Goal: Obtain resource: Obtain resource

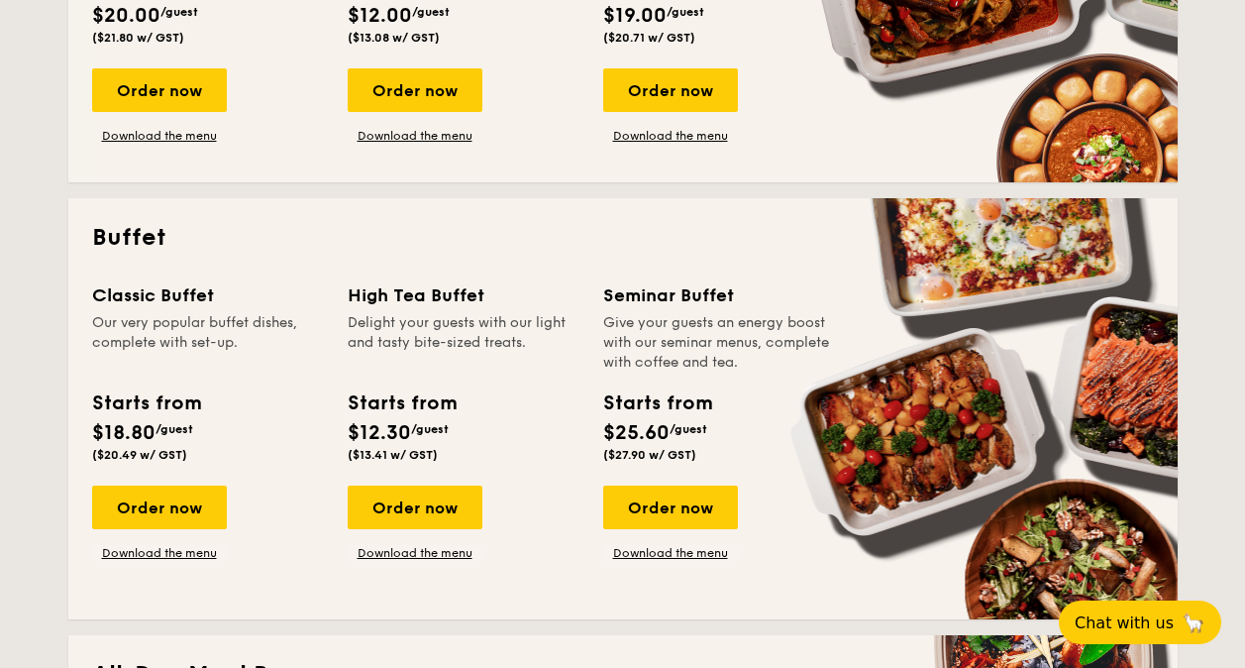
scroll to position [495, 0]
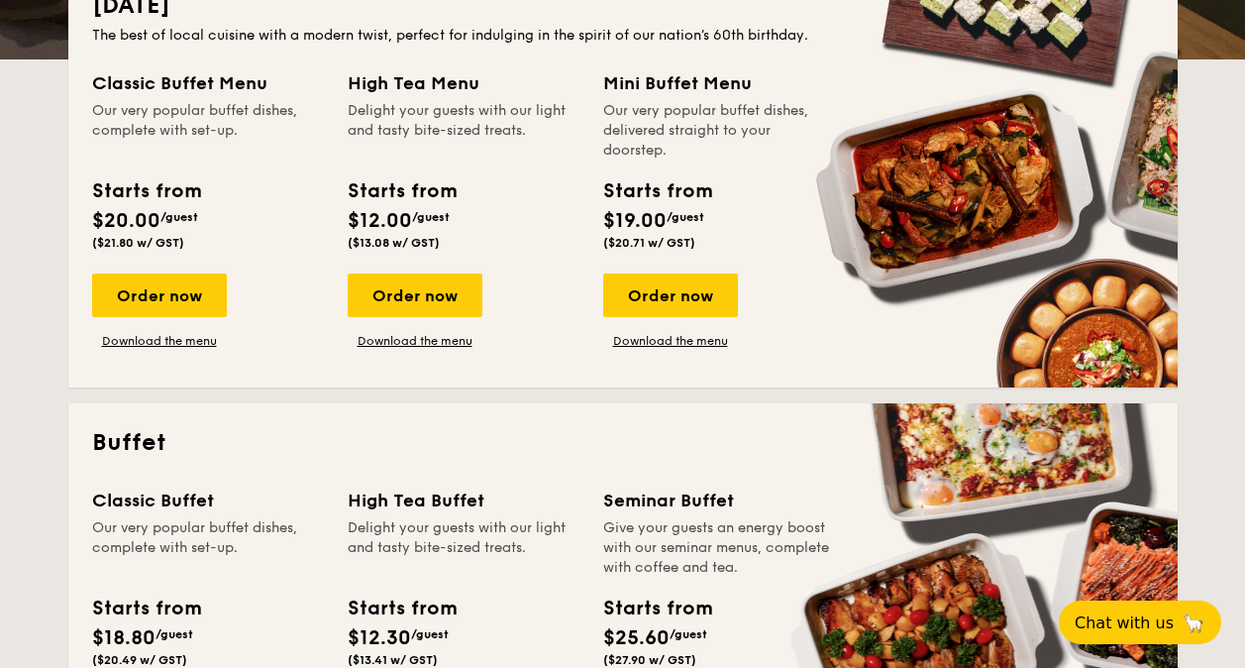
click at [416, 349] on div "Order now Download the menu" at bounding box center [464, 310] width 232 height 75
click at [422, 332] on div "Order now Download the menu" at bounding box center [415, 310] width 135 height 75
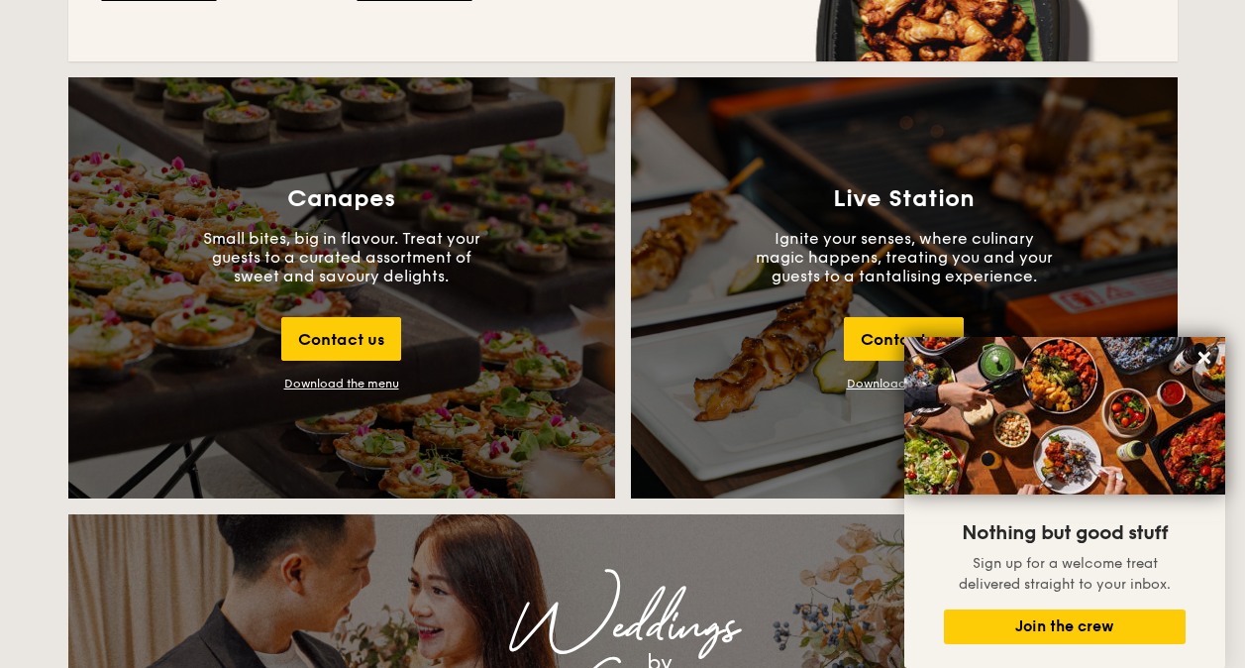
scroll to position [2283, 0]
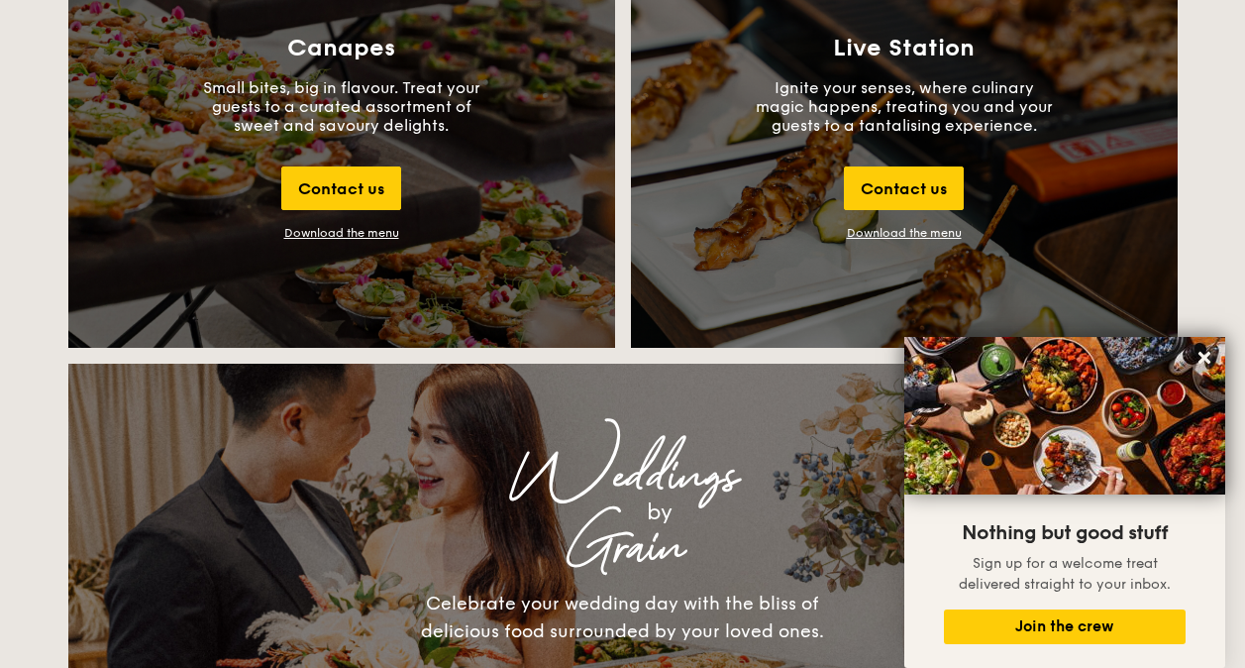
click at [392, 234] on div "Download the menu" at bounding box center [341, 233] width 115 height 14
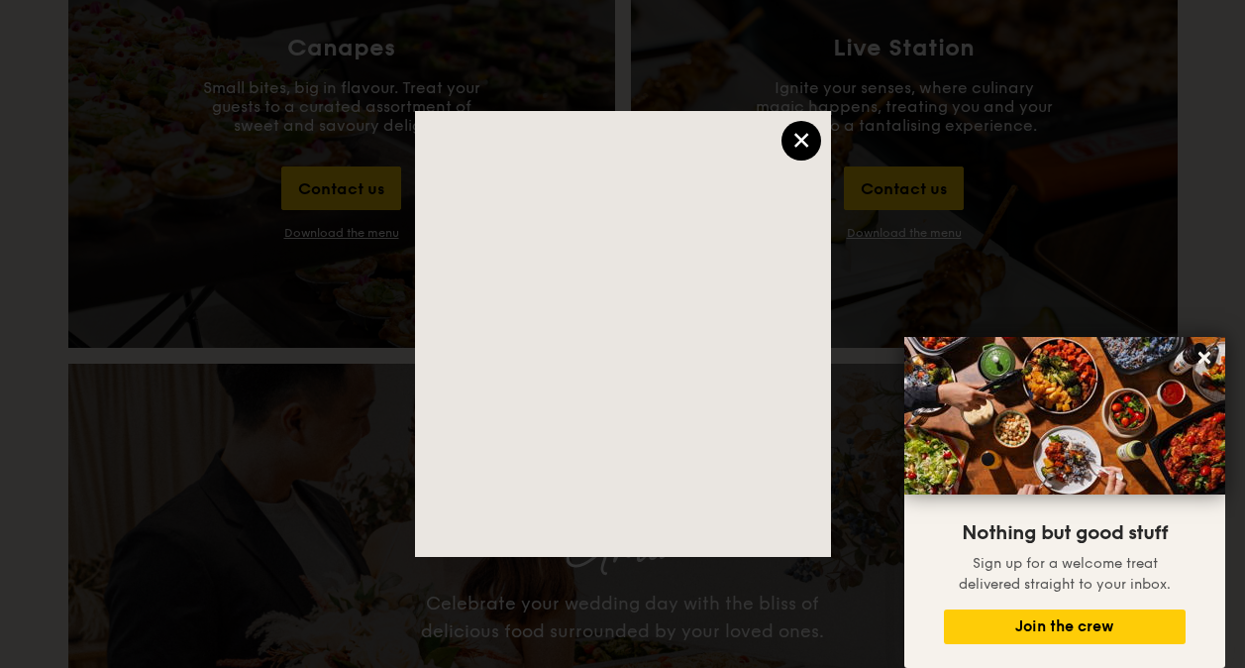
click at [795, 150] on div "×" at bounding box center [802, 141] width 40 height 40
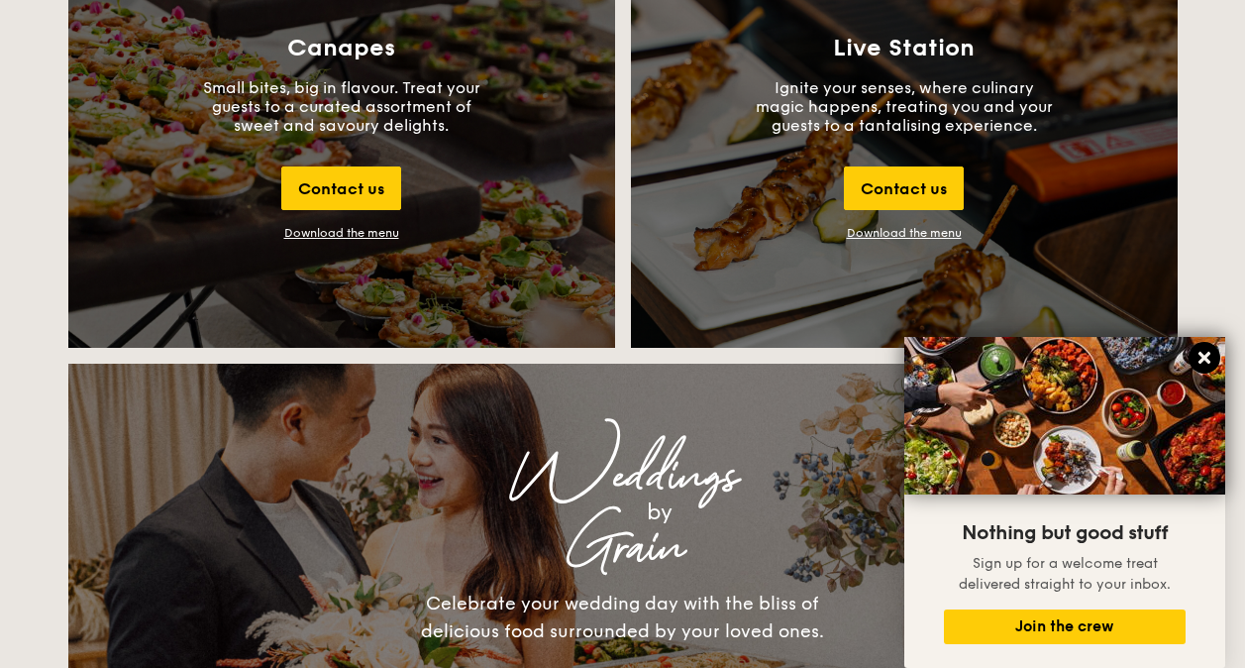
click at [1210, 355] on icon at bounding box center [1205, 358] width 18 height 18
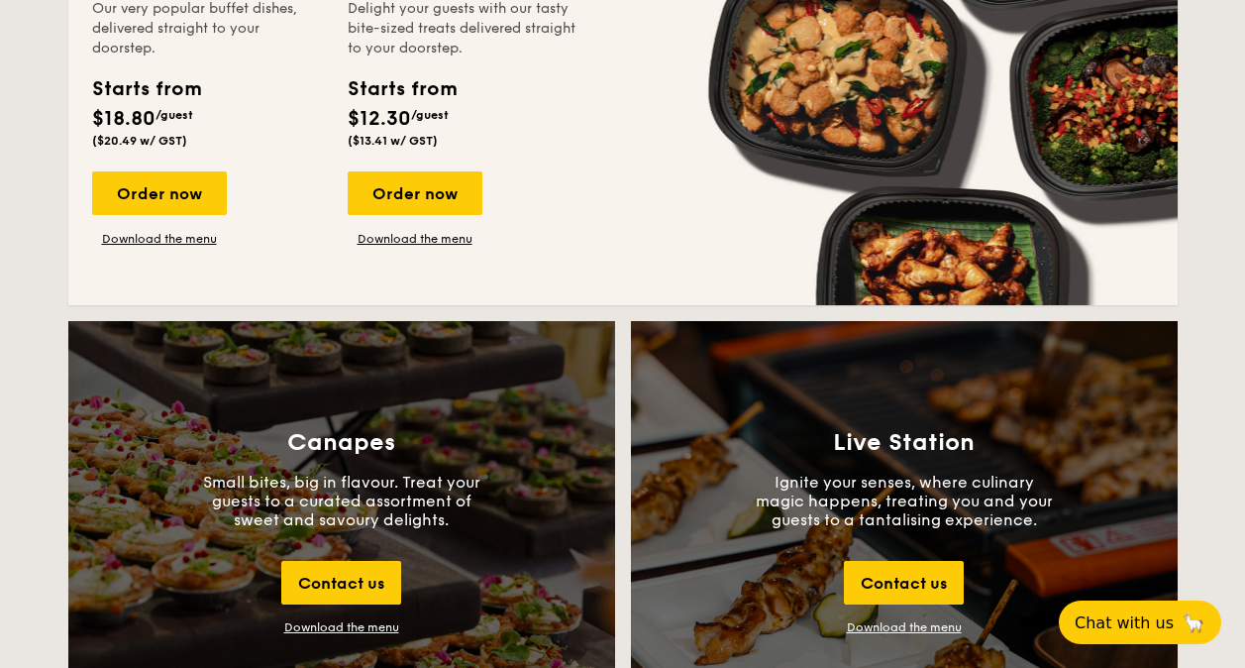
scroll to position [1623, 0]
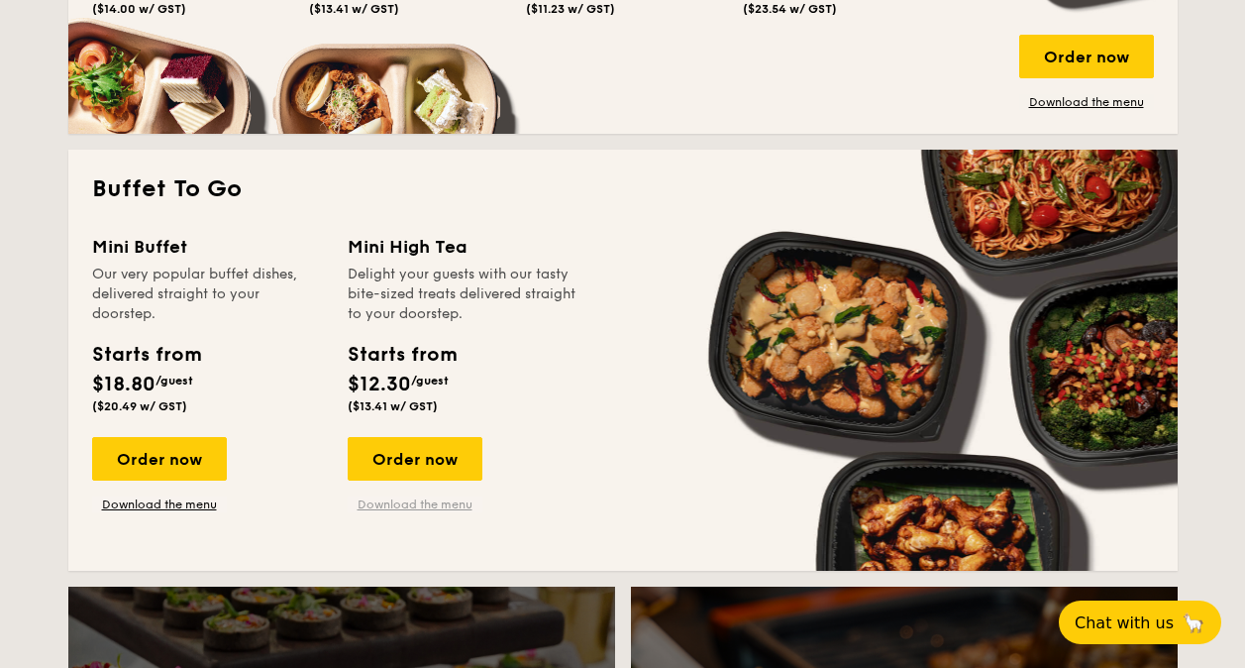
click at [430, 497] on link "Download the menu" at bounding box center [415, 504] width 135 height 16
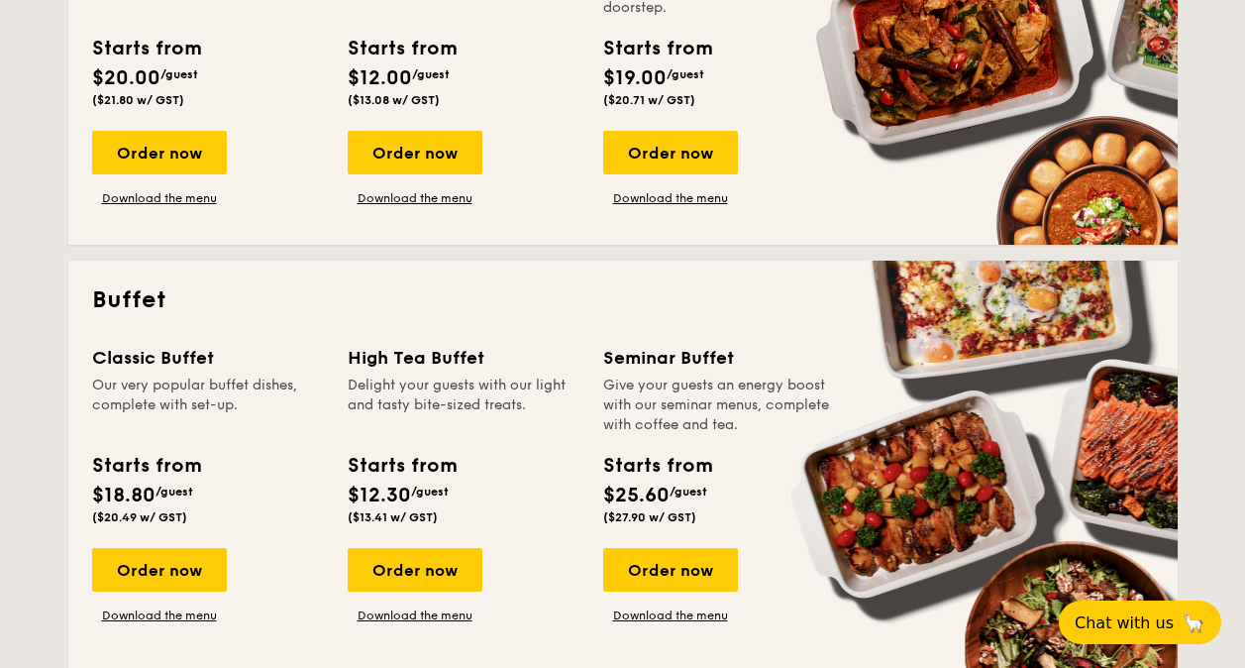
scroll to position [0, 0]
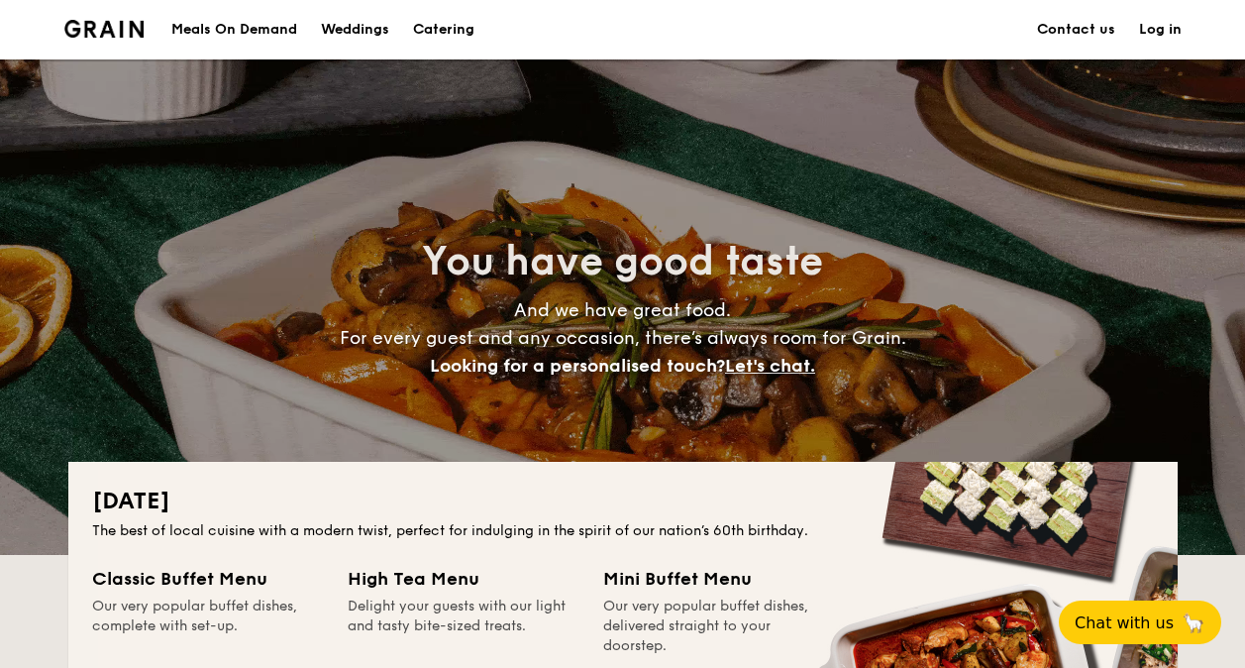
click at [467, 32] on h1 "Catering" at bounding box center [443, 29] width 61 height 59
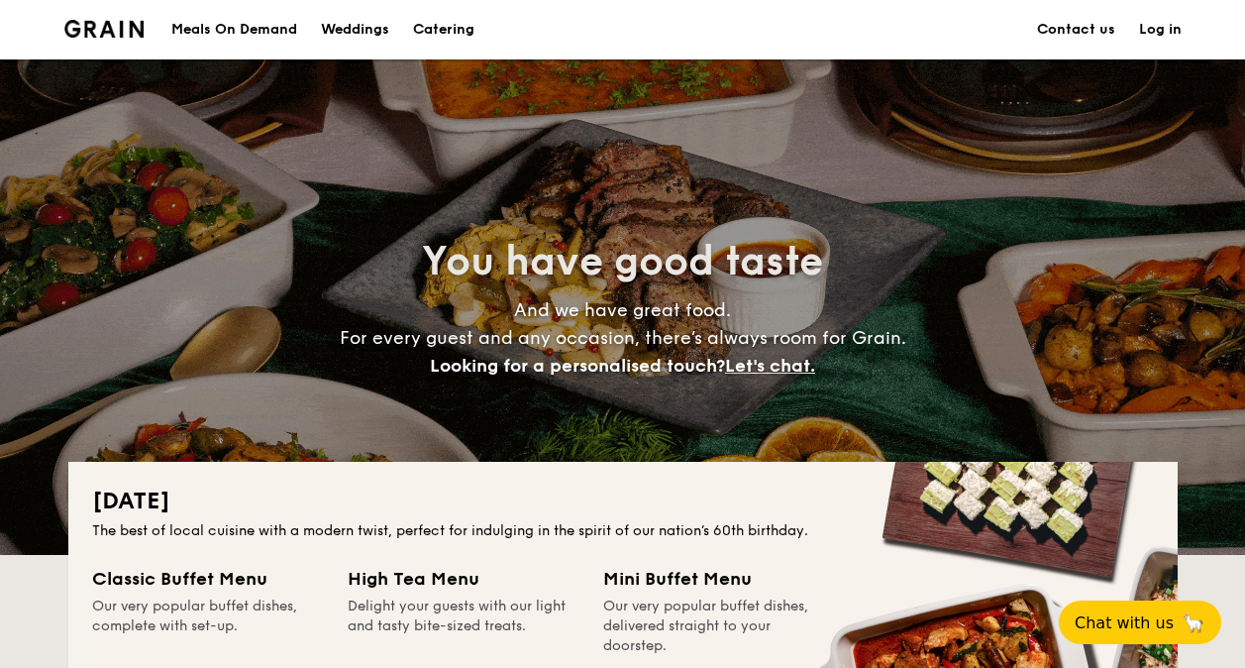
click at [56, 26] on nav "Meals On Demand Weddings Catering Contact us Log in" at bounding box center [623, 29] width 1141 height 59
click at [97, 29] on img at bounding box center [104, 29] width 80 height 18
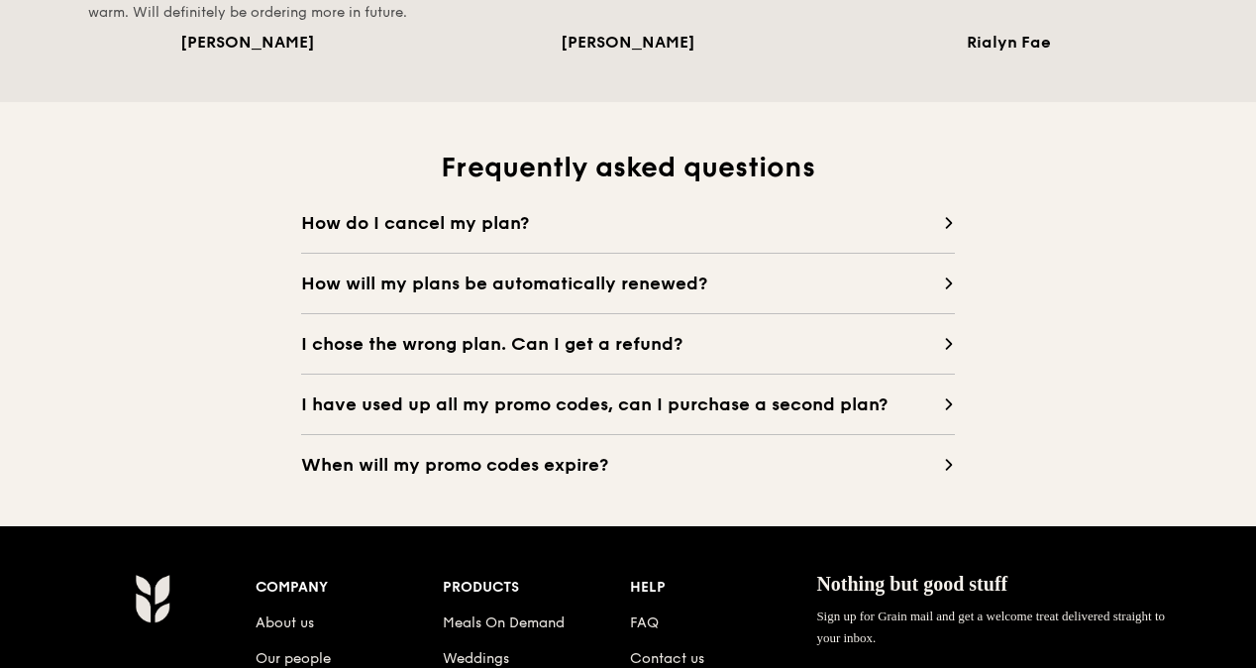
scroll to position [1817, 0]
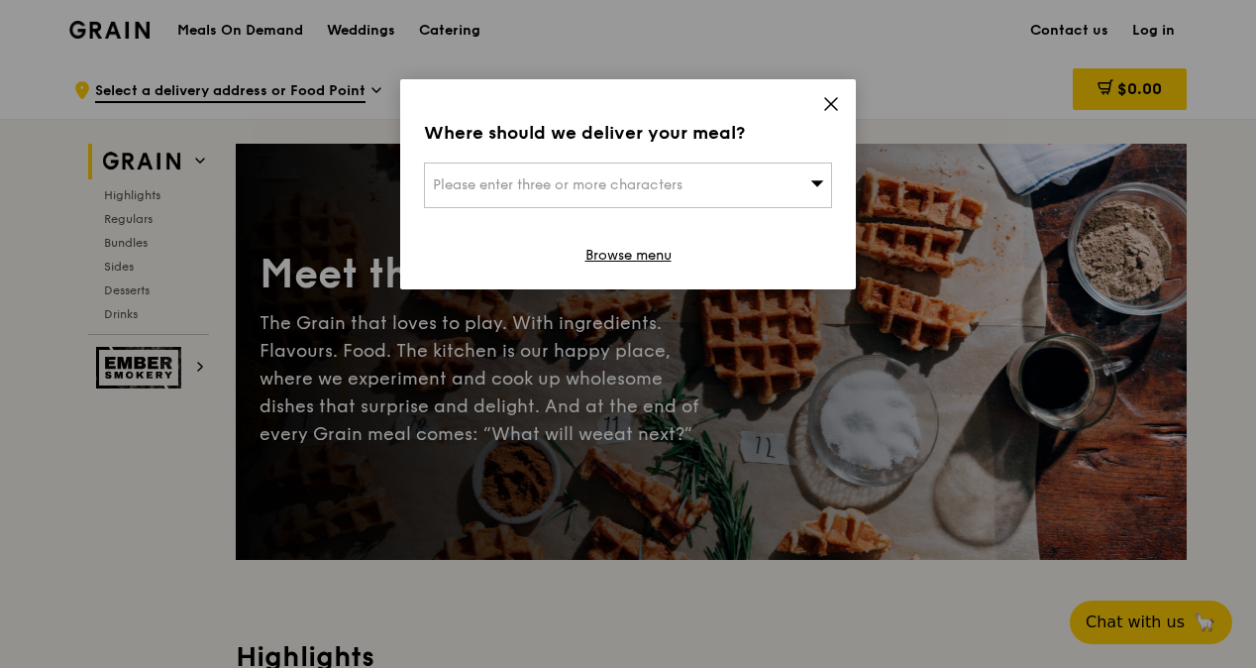
click at [836, 96] on div "Where should we deliver your meal? Please enter three or more characters Browse…" at bounding box center [628, 184] width 456 height 210
click at [826, 99] on icon at bounding box center [831, 104] width 18 height 18
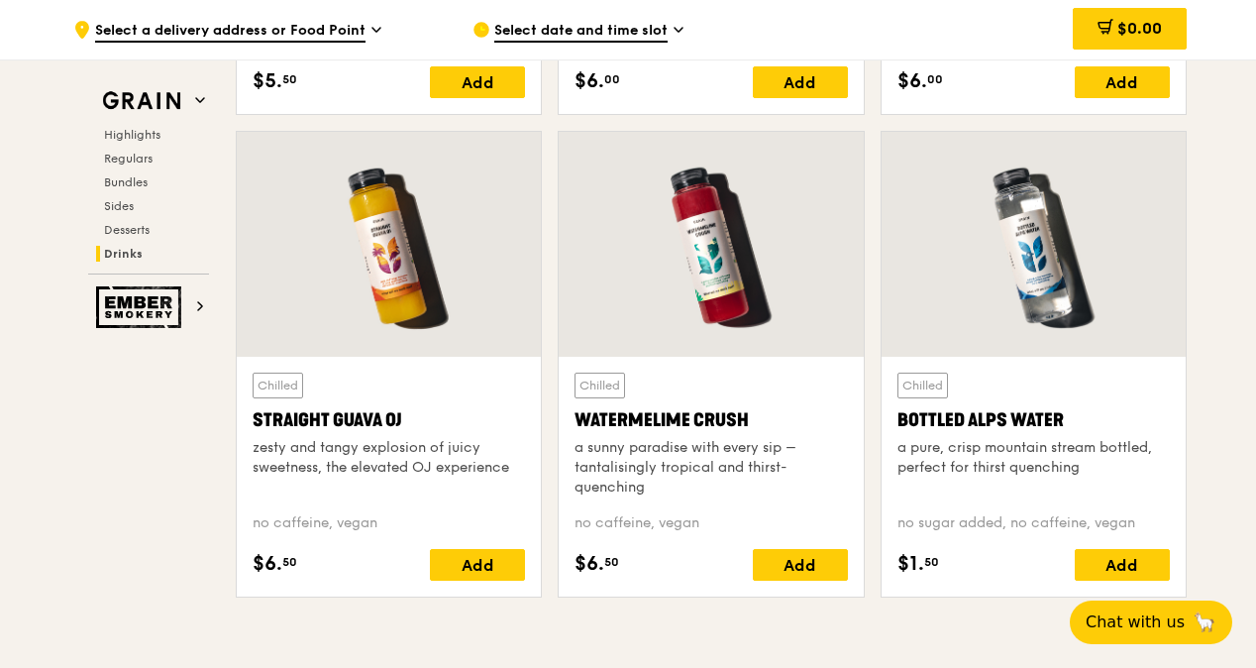
scroll to position [7872, 0]
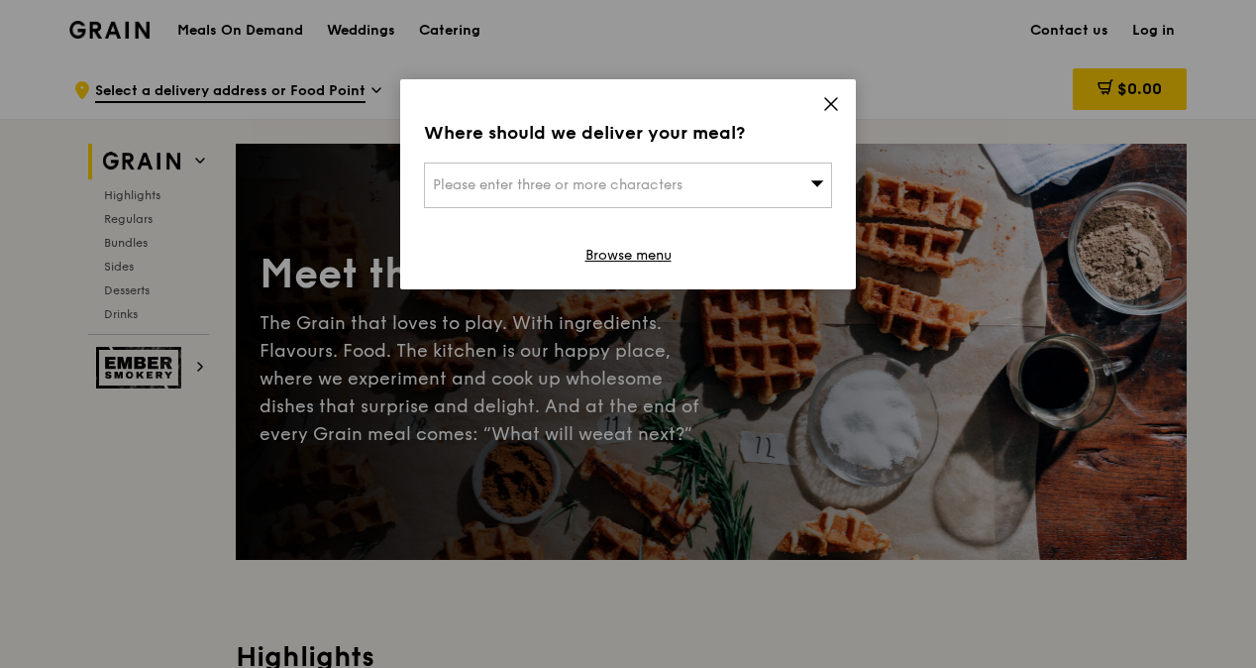
click at [822, 107] on div "Select date and time slot" at bounding box center [657, 89] width 368 height 59
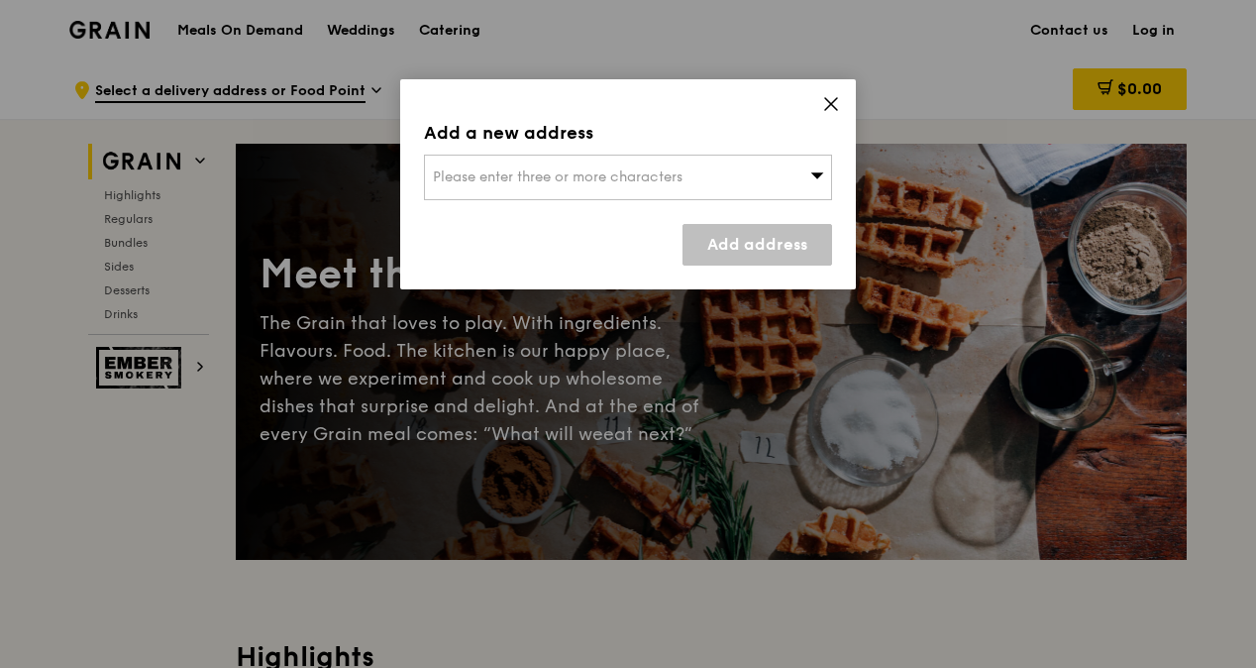
drag, startPoint x: 810, startPoint y: 107, endPoint x: 827, endPoint y: 101, distance: 17.9
click at [827, 101] on div "Add a new address Please enter three or more characters Add address" at bounding box center [628, 184] width 456 height 210
click at [833, 101] on icon at bounding box center [831, 104] width 18 height 18
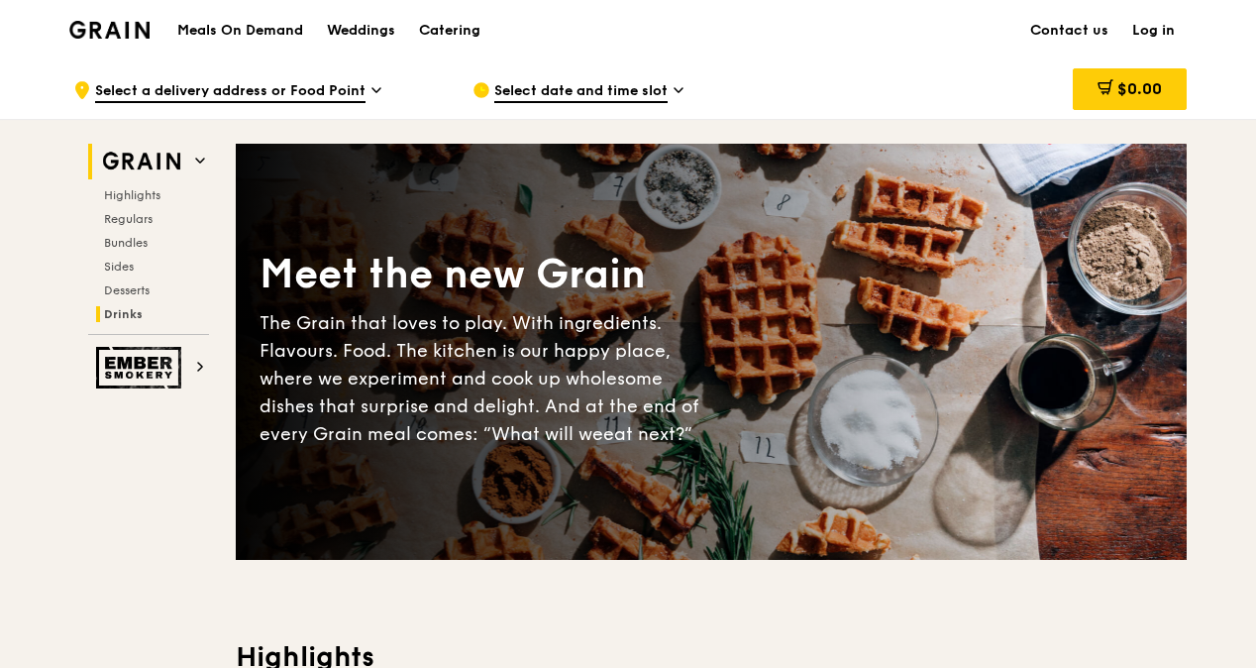
click at [141, 311] on span "Drinks" at bounding box center [123, 314] width 39 height 14
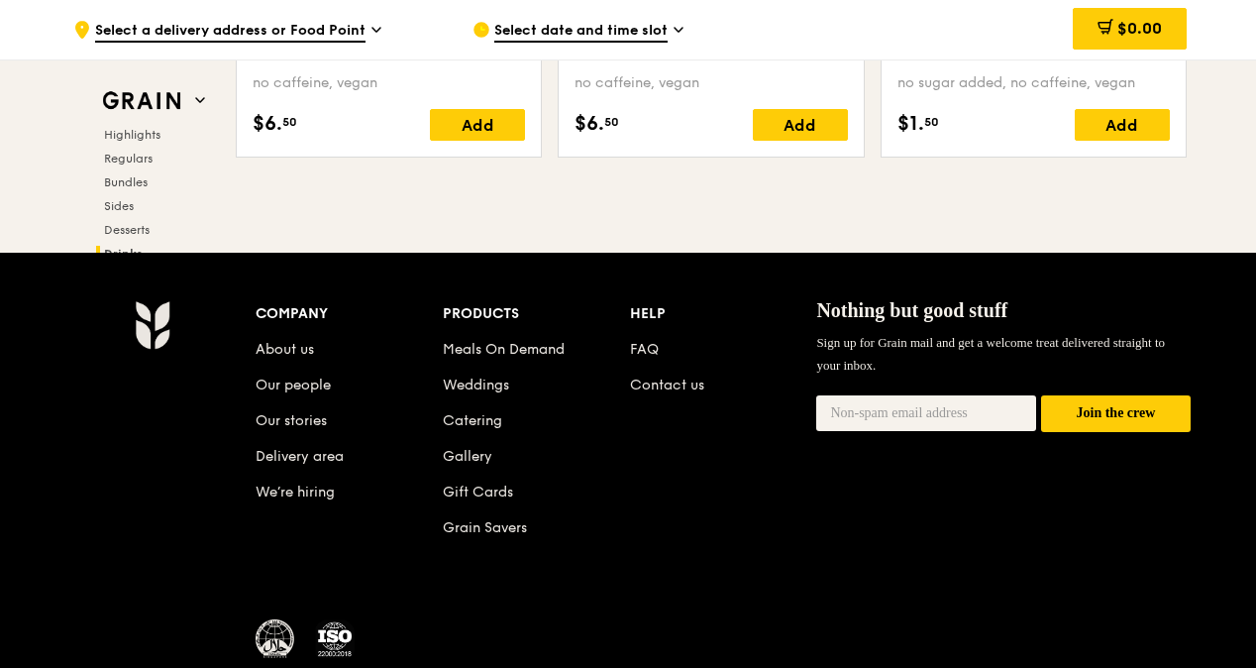
scroll to position [8234, 0]
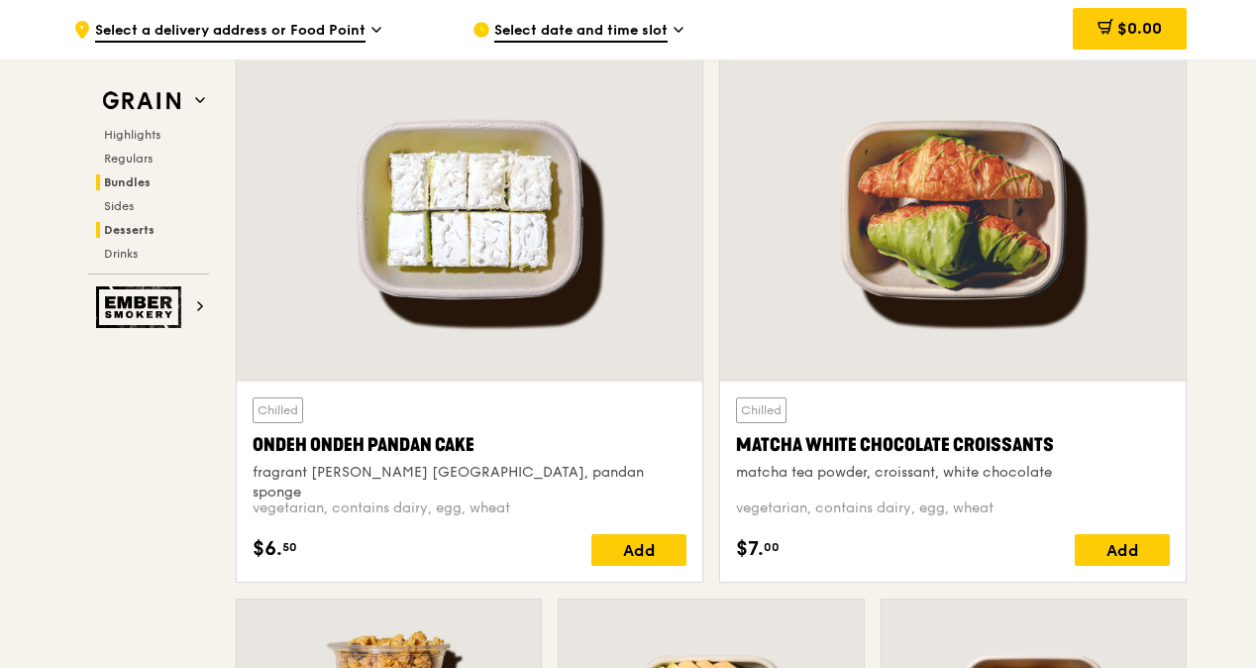
click at [133, 178] on span "Bundles" at bounding box center [127, 182] width 47 height 14
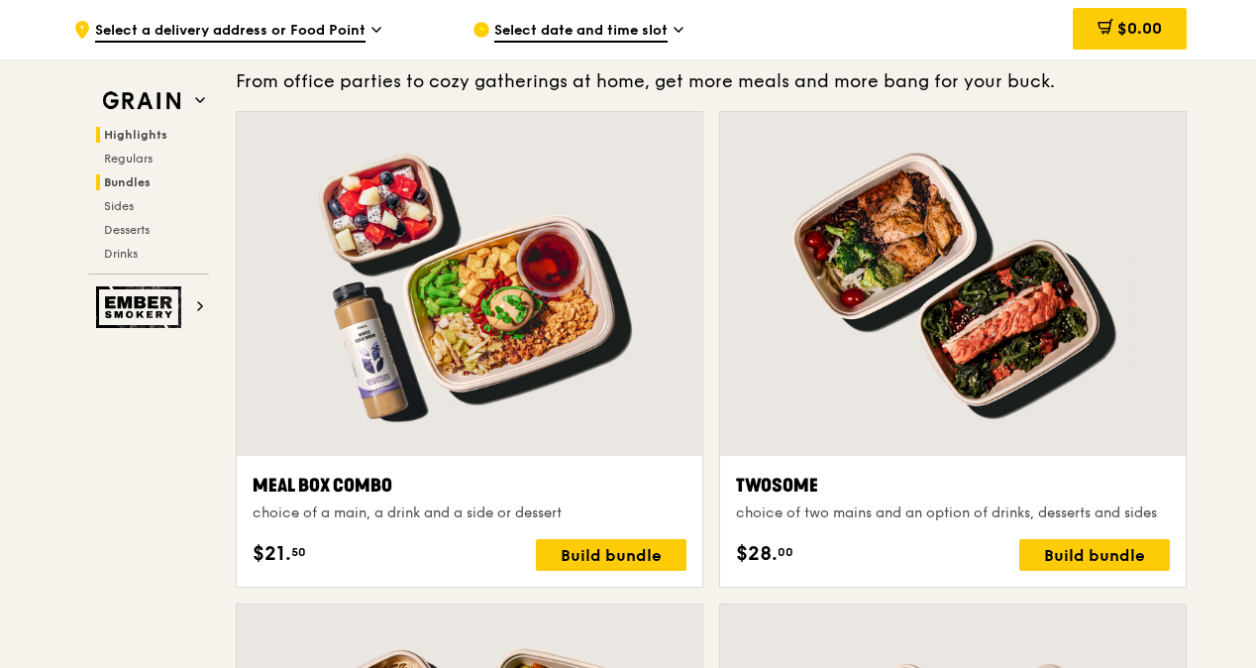
scroll to position [2834, 0]
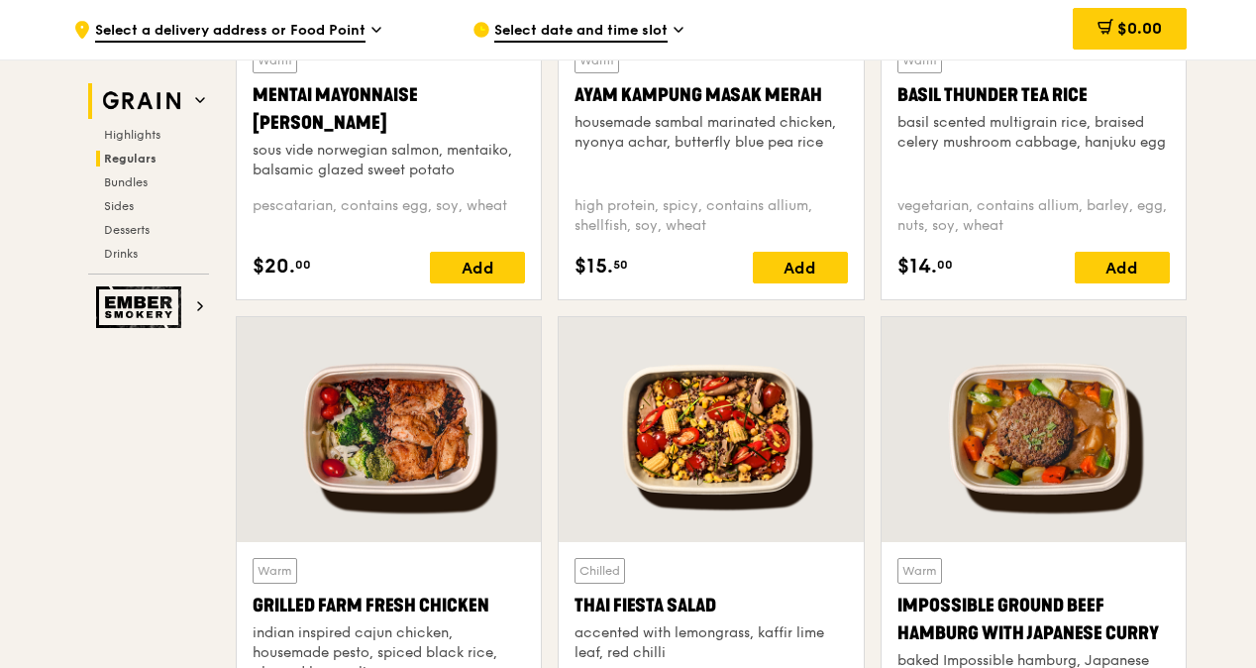
click at [182, 105] on img at bounding box center [141, 101] width 91 height 36
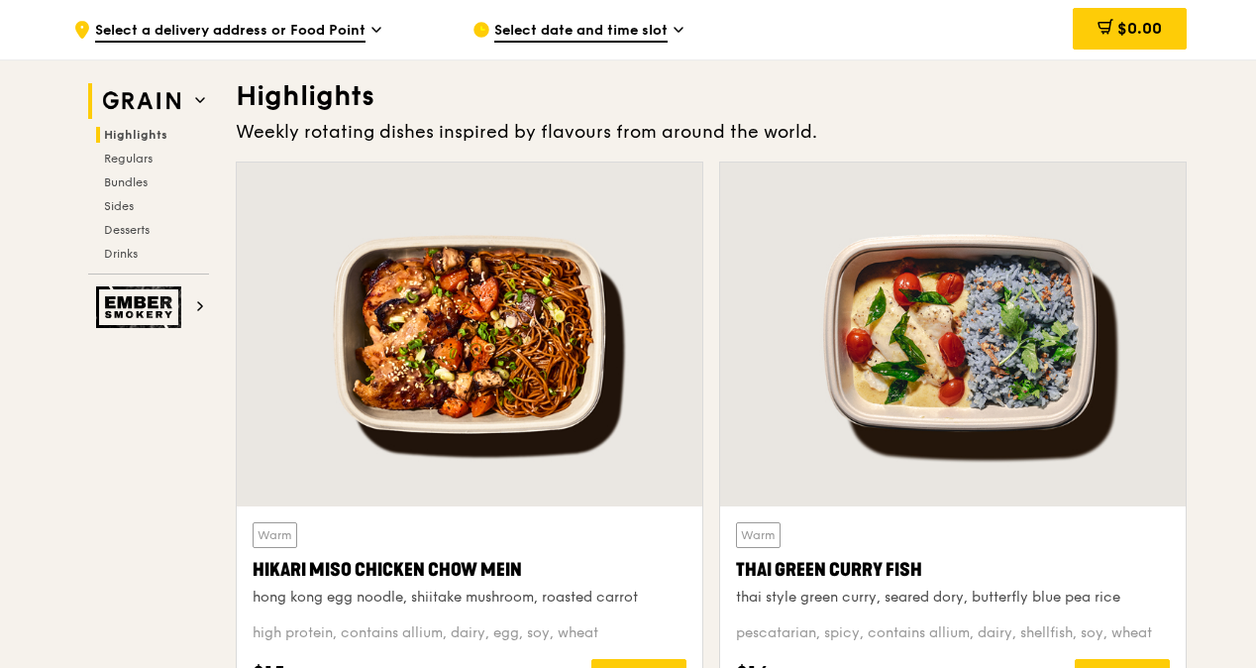
scroll to position [559, 0]
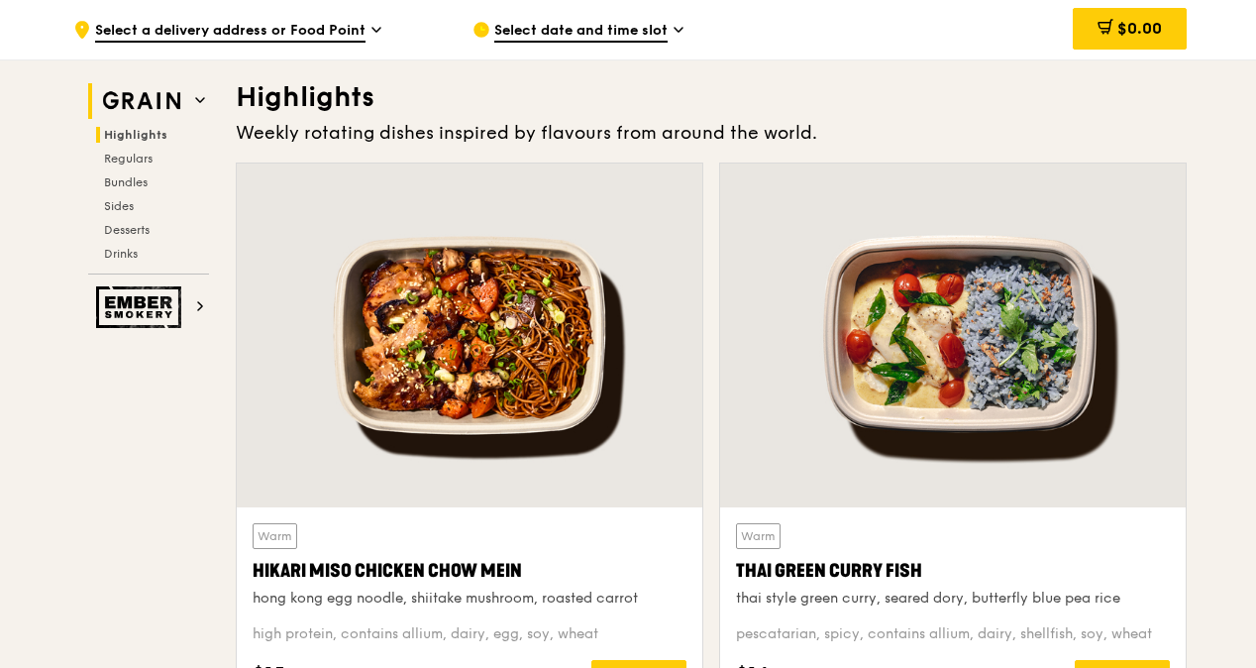
click at [202, 104] on span at bounding box center [200, 100] width 10 height 17
click at [151, 161] on span "Regulars" at bounding box center [130, 159] width 53 height 14
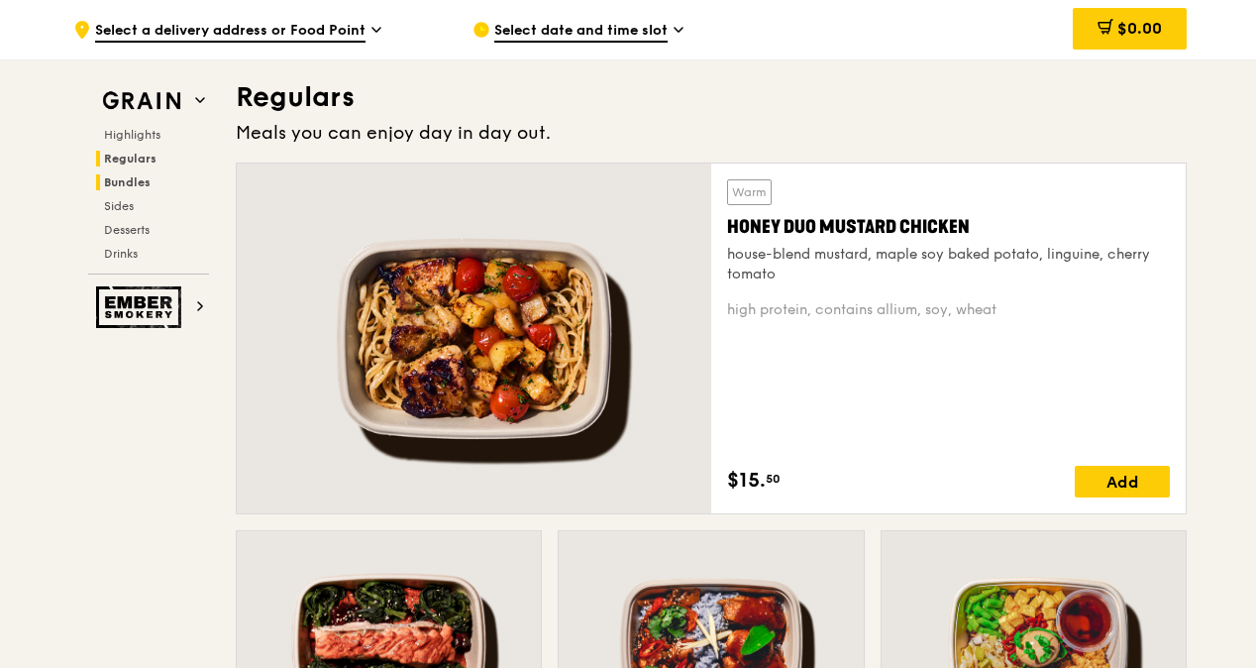
click at [133, 183] on span "Bundles" at bounding box center [127, 182] width 47 height 14
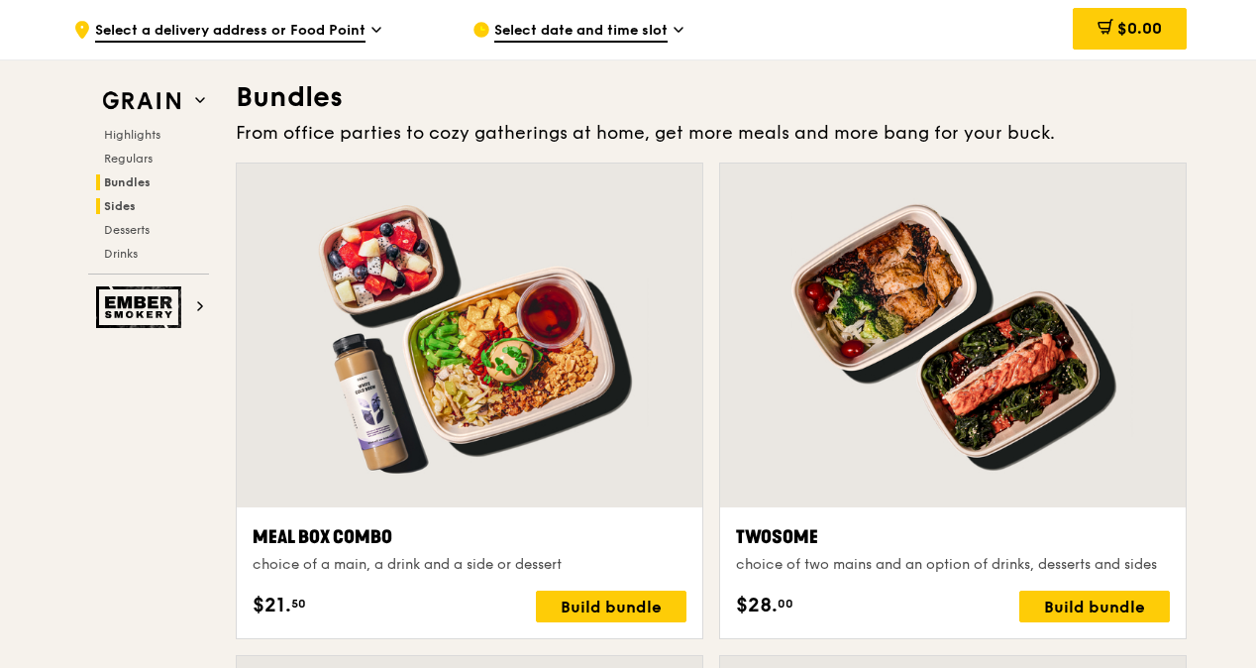
click at [135, 199] on span "Sides" at bounding box center [120, 206] width 32 height 14
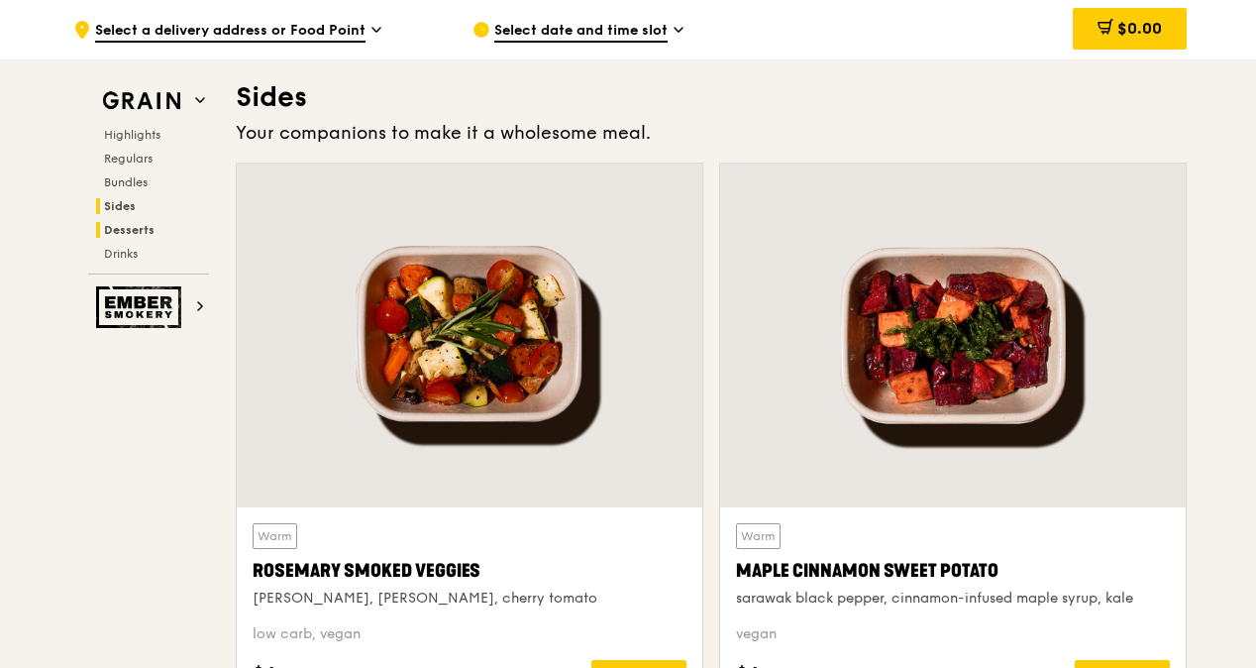
click at [139, 223] on span "Desserts" at bounding box center [129, 230] width 51 height 14
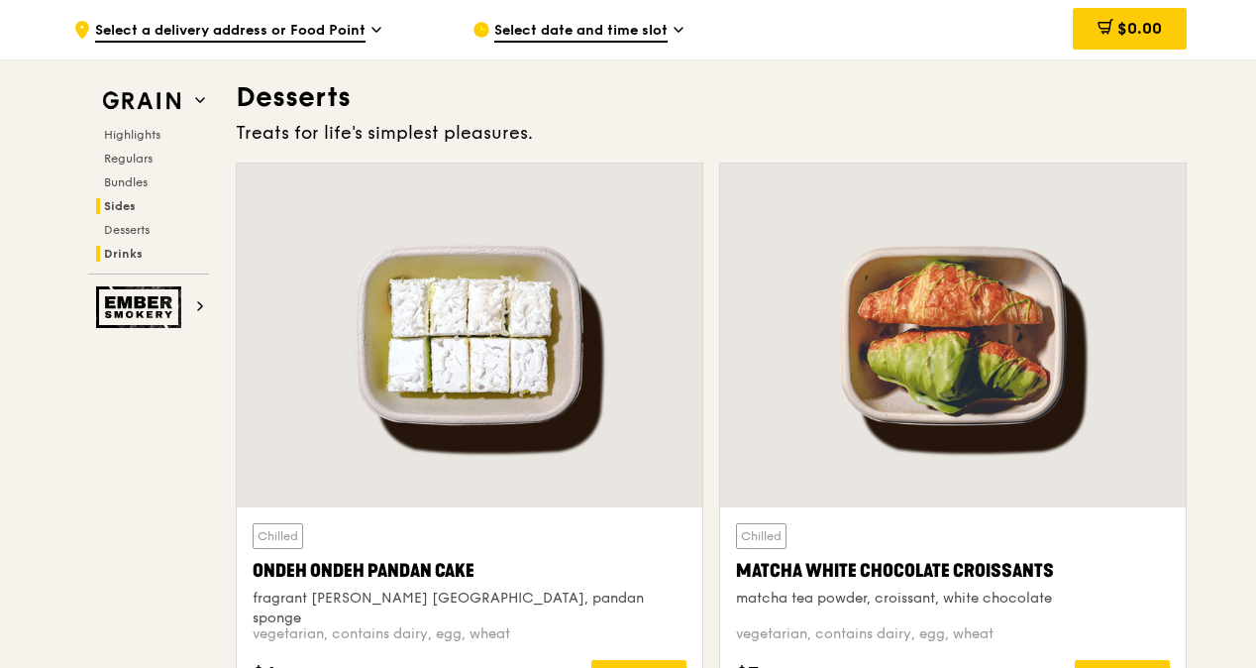
click at [142, 247] on h2 "Drinks" at bounding box center [152, 254] width 113 height 16
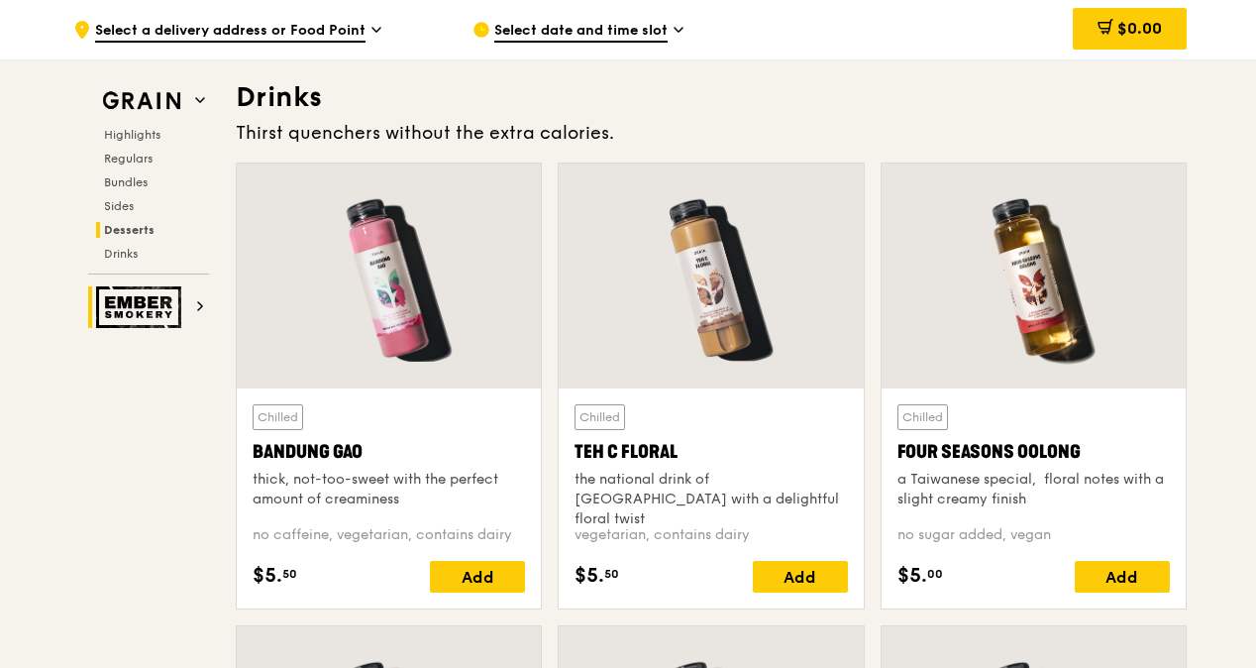
click at [194, 310] on h2 "Ember Smokery" at bounding box center [148, 307] width 121 height 42
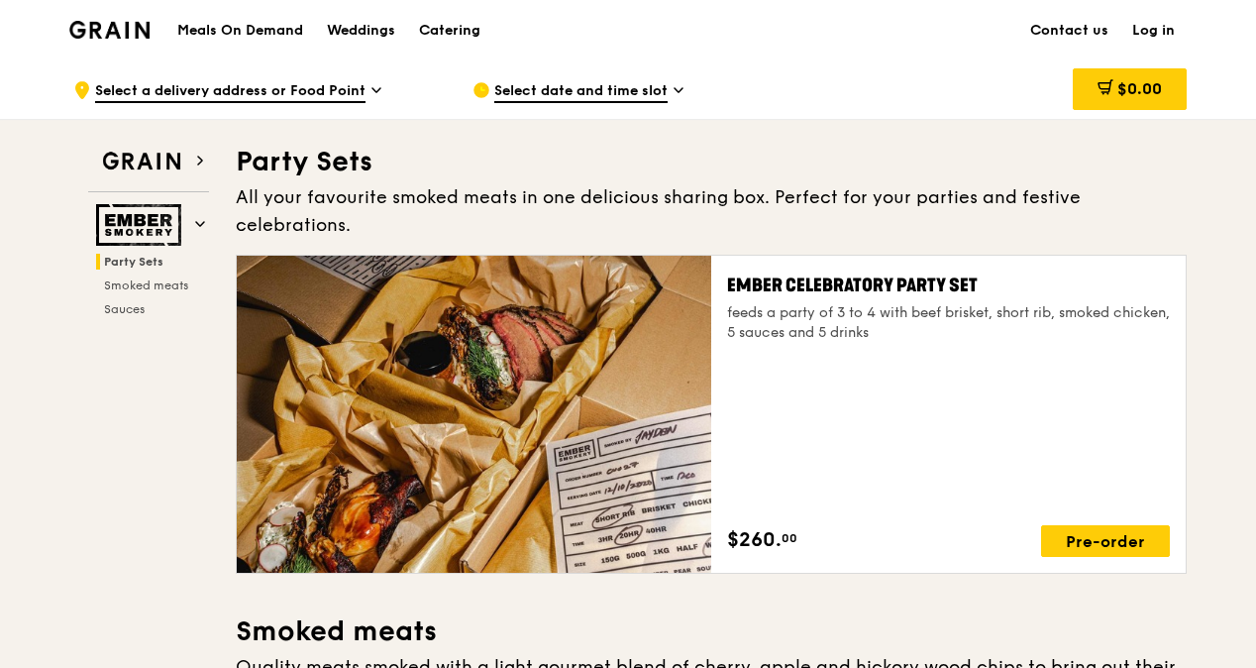
drag, startPoint x: 161, startPoint y: 40, endPoint x: 149, endPoint y: 38, distance: 12.1
click at [149, 38] on img at bounding box center [109, 30] width 80 height 18
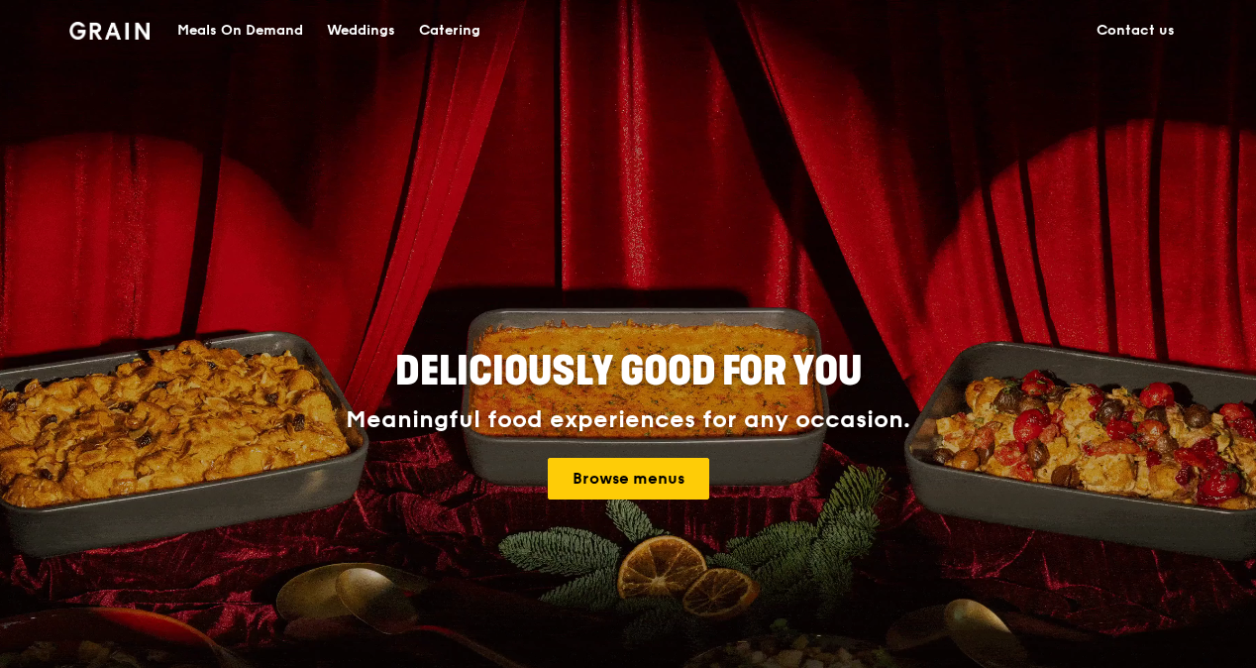
click at [440, 29] on div "Catering" at bounding box center [449, 30] width 61 height 59
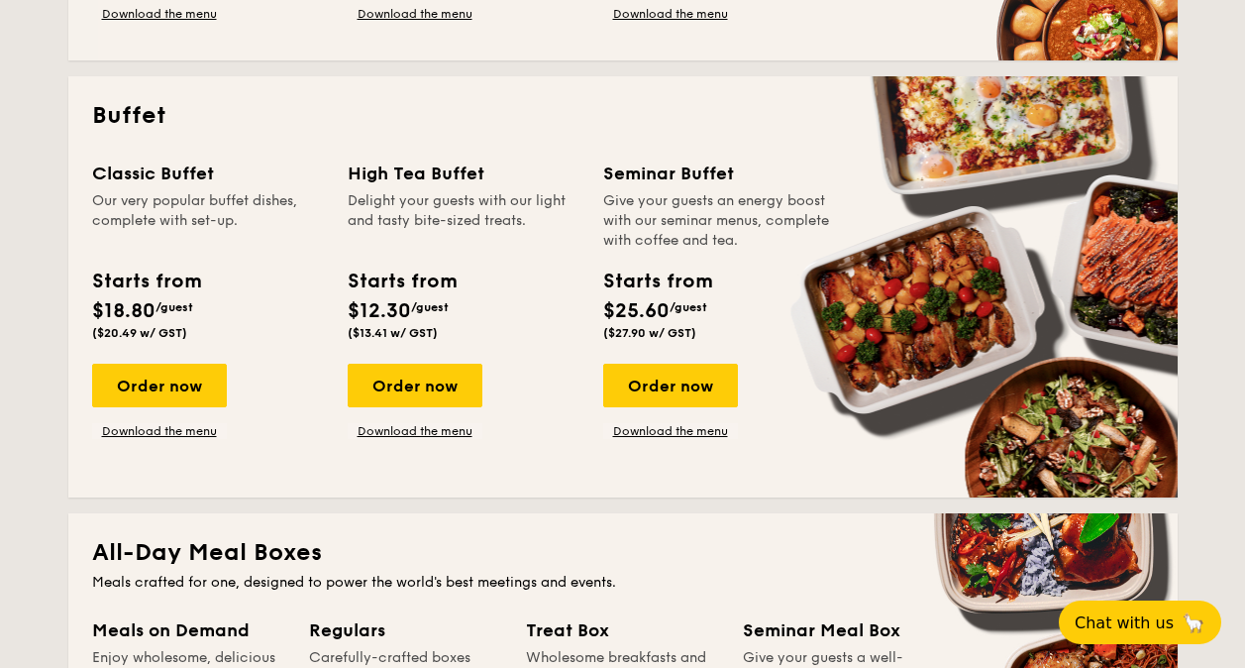
scroll to position [495, 0]
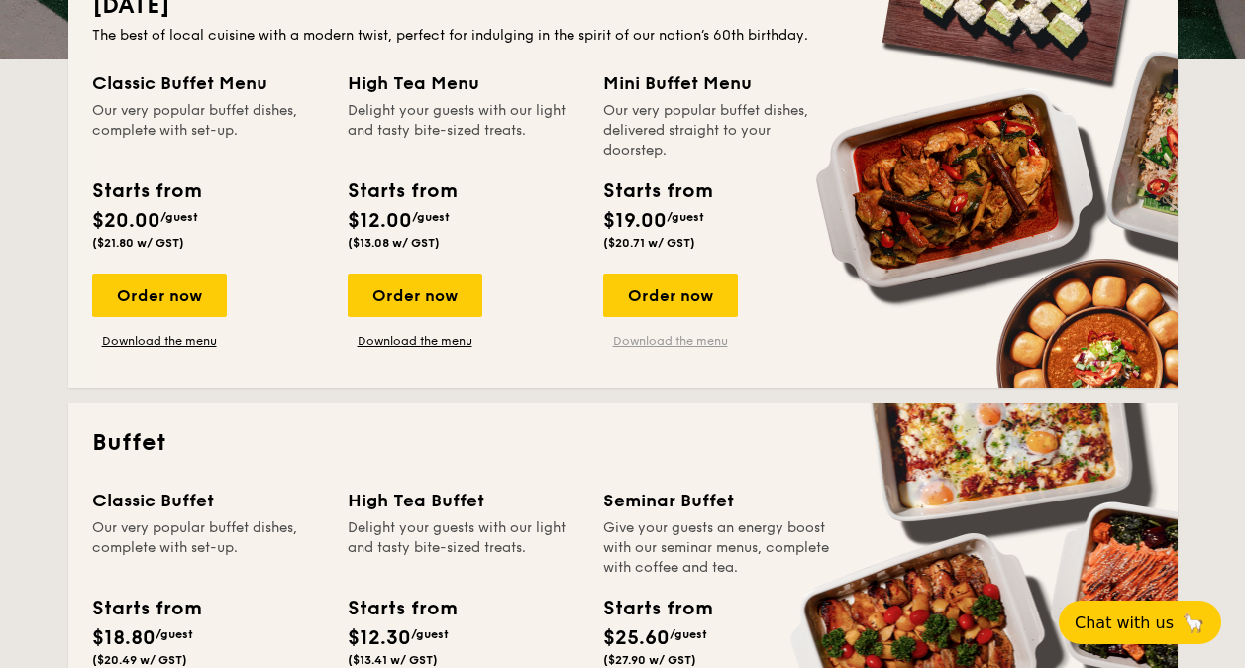
click at [649, 337] on link "Download the menu" at bounding box center [670, 341] width 135 height 16
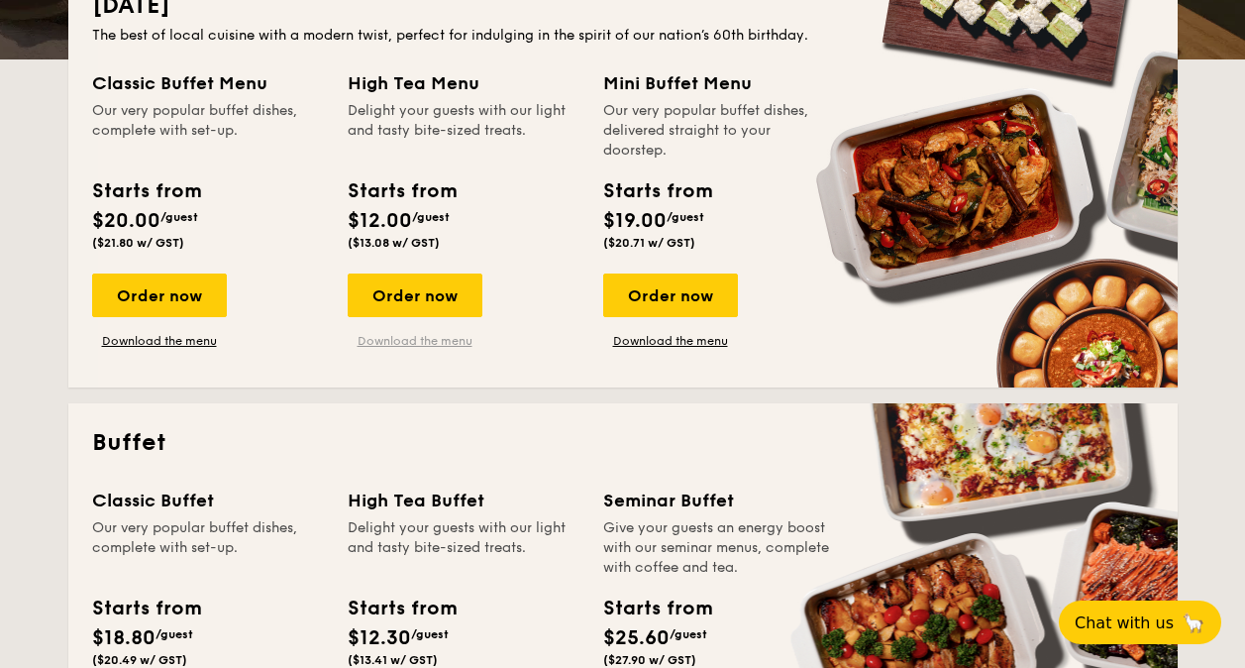
click at [443, 341] on link "Download the menu" at bounding box center [415, 341] width 135 height 16
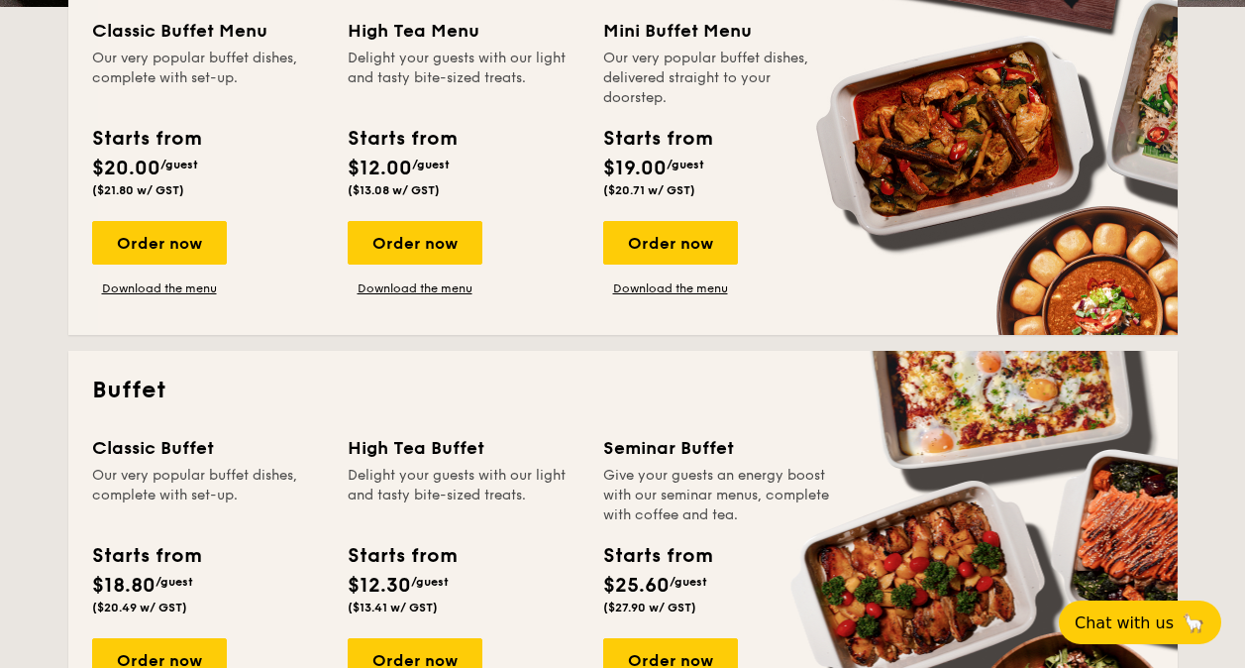
scroll to position [502, 0]
